Goal: Information Seeking & Learning: Learn about a topic

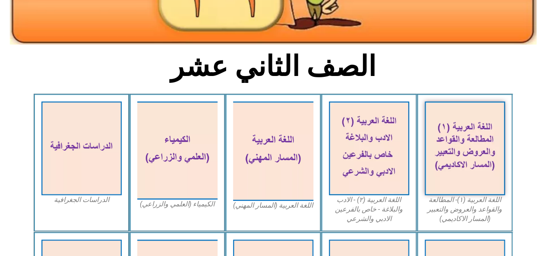
scroll to position [173, 0]
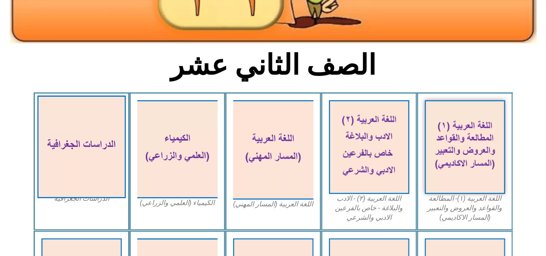
click at [97, 150] on img at bounding box center [81, 146] width 88 height 103
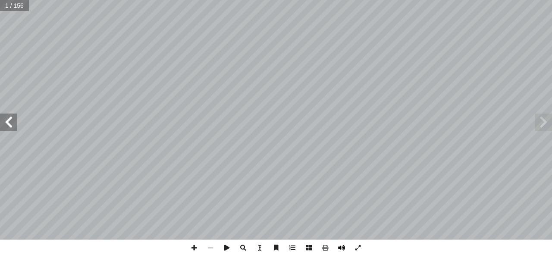
click at [344, 245] on span at bounding box center [341, 247] width 16 height 16
click at [6, 121] on span at bounding box center [8, 121] width 17 height 17
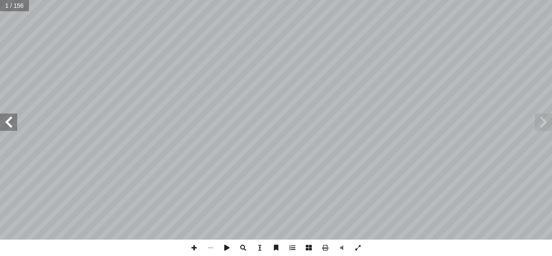
click at [6, 121] on span at bounding box center [8, 121] width 17 height 17
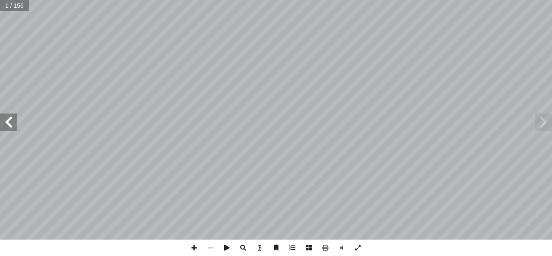
click at [6, 121] on span at bounding box center [8, 121] width 17 height 17
click at [6, 123] on span at bounding box center [8, 121] width 17 height 17
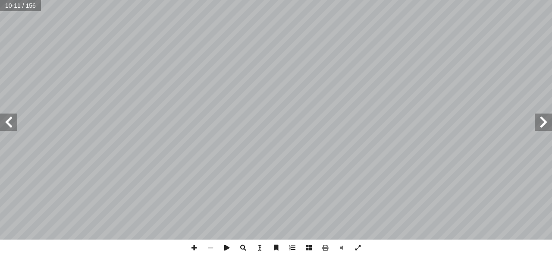
click at [6, 123] on span at bounding box center [8, 121] width 17 height 17
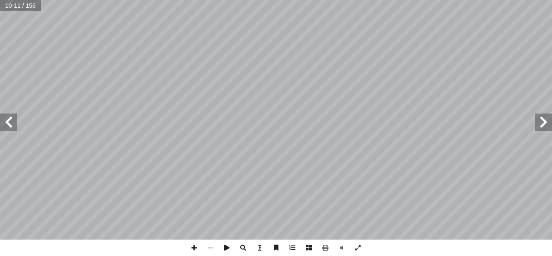
click at [6, 123] on span at bounding box center [8, 121] width 17 height 17
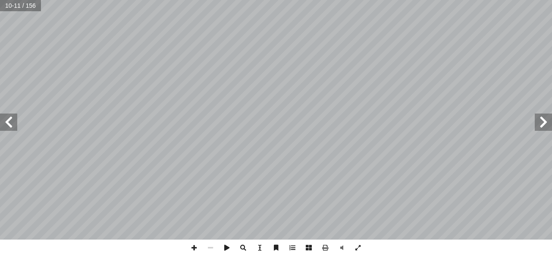
click at [6, 123] on span at bounding box center [8, 121] width 17 height 17
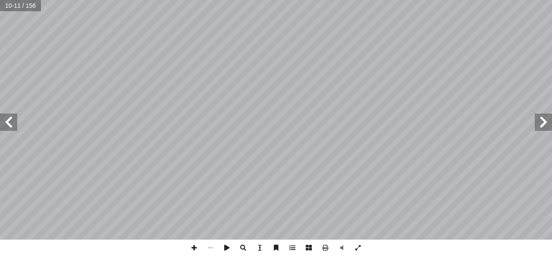
click at [6, 123] on span at bounding box center [8, 121] width 17 height 17
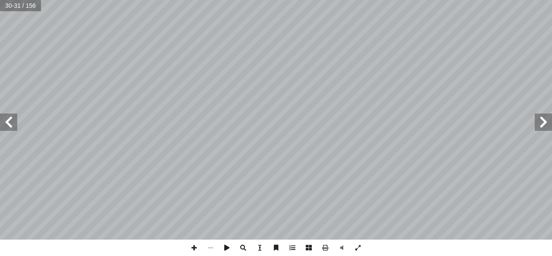
click at [6, 123] on span at bounding box center [8, 121] width 17 height 17
click at [544, 122] on span at bounding box center [543, 121] width 17 height 17
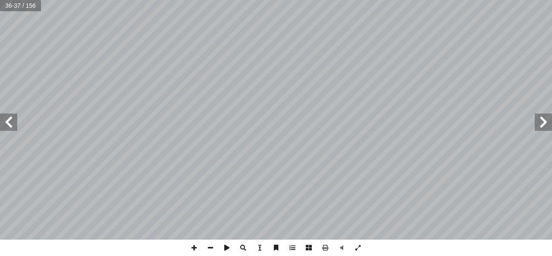
click at [15, 123] on span at bounding box center [8, 121] width 17 height 17
click at [359, 247] on span at bounding box center [358, 247] width 16 height 16
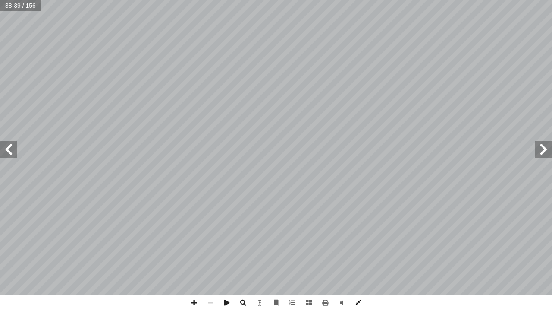
click at [363, 255] on span at bounding box center [358, 302] width 16 height 16
